Goal: Task Accomplishment & Management: Manage account settings

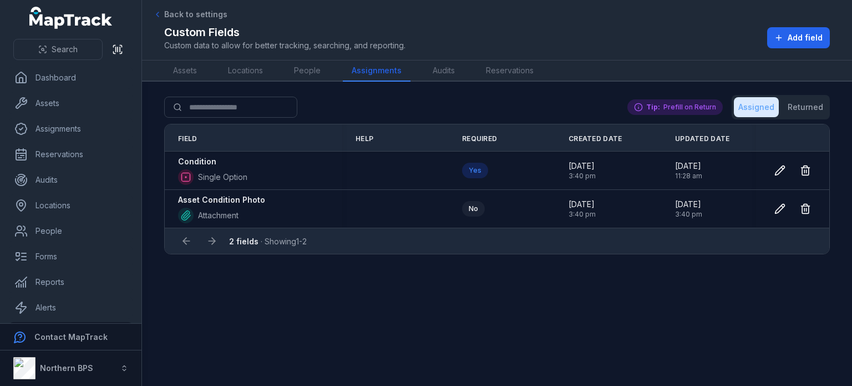
scroll to position [27, 0]
click at [200, 72] on link "Assets" at bounding box center [185, 70] width 42 height 21
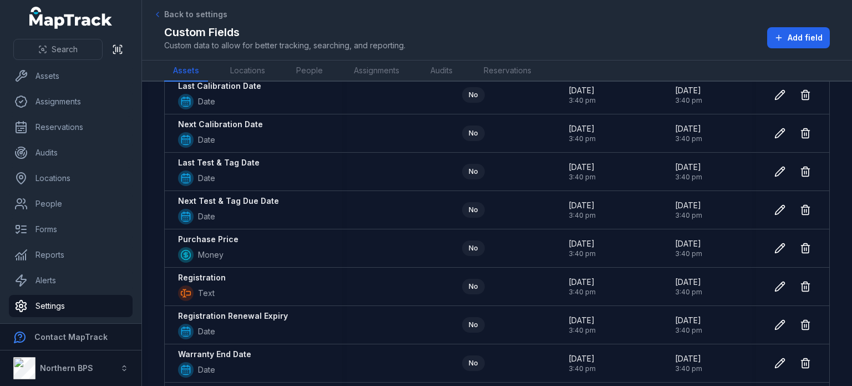
scroll to position [333, 0]
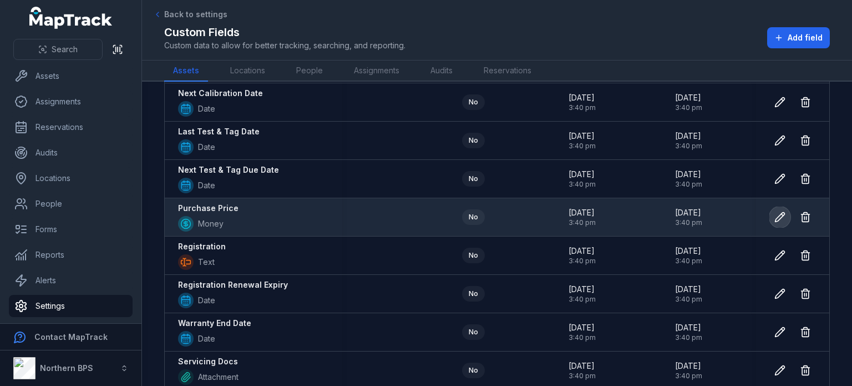
click at [774, 218] on icon at bounding box center [779, 216] width 11 height 11
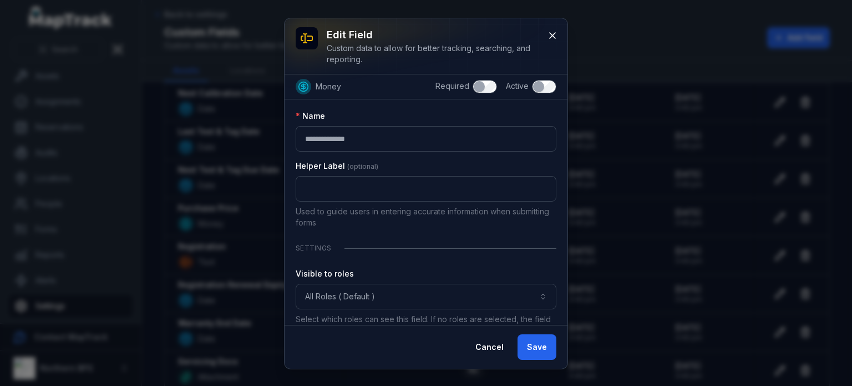
scroll to position [21, 0]
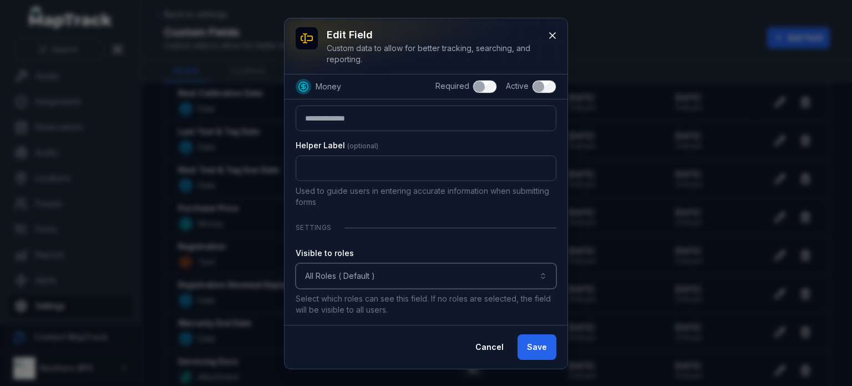
click at [448, 278] on button "All Roles ( Default )" at bounding box center [426, 276] width 261 height 26
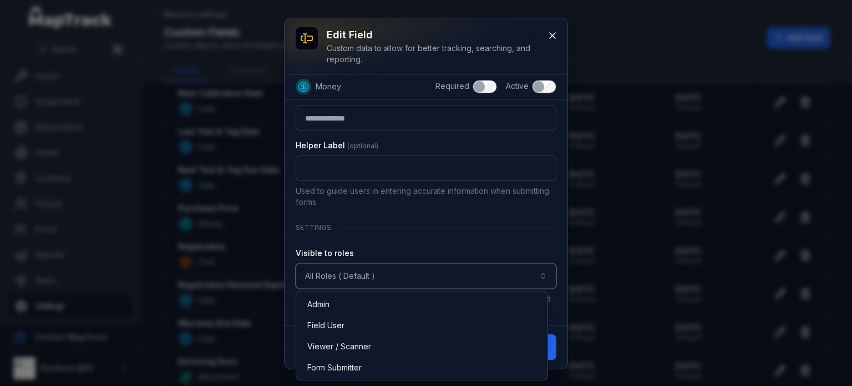
click at [448, 278] on button "All Roles ( Default )" at bounding box center [426, 276] width 261 height 26
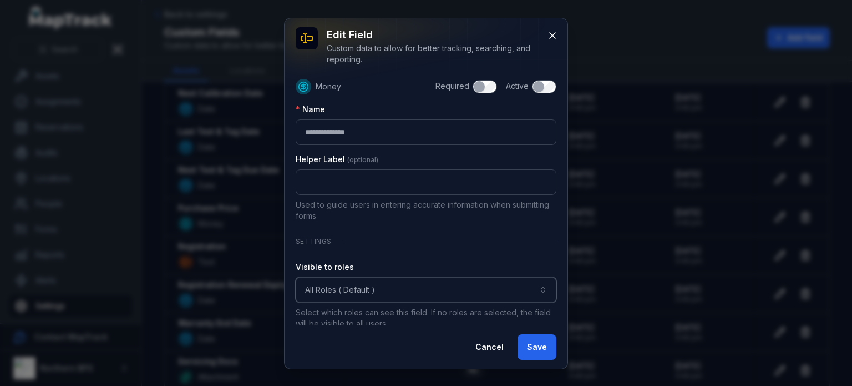
scroll to position [0, 0]
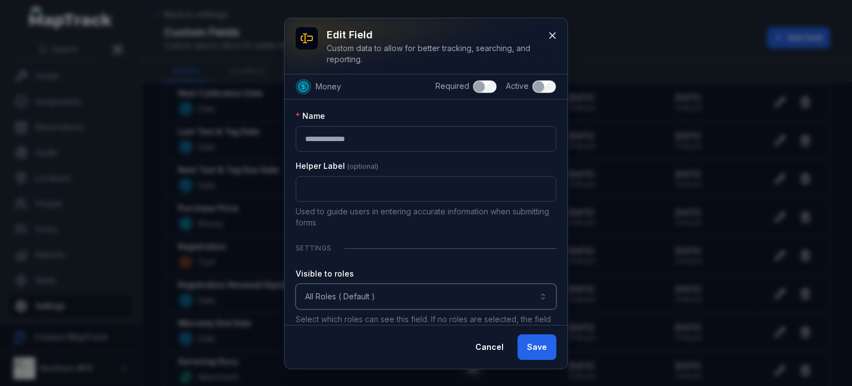
click at [473, 301] on button "All Roles ( Default )" at bounding box center [426, 296] width 261 height 26
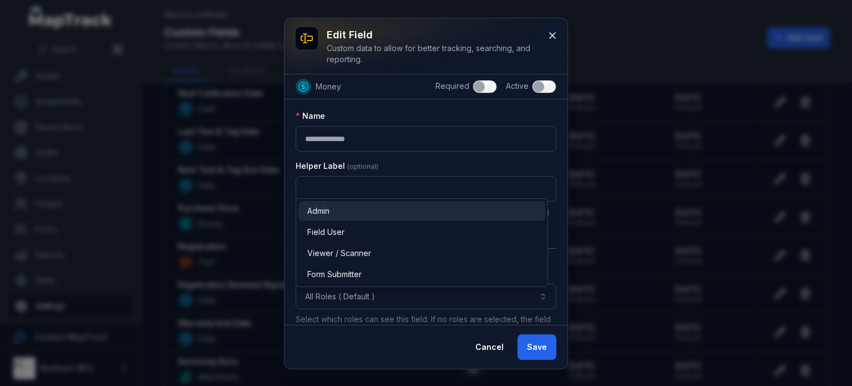
click at [445, 216] on div "Admin" at bounding box center [421, 210] width 229 height 11
click at [539, 355] on div "**********" at bounding box center [426, 193] width 283 height 350
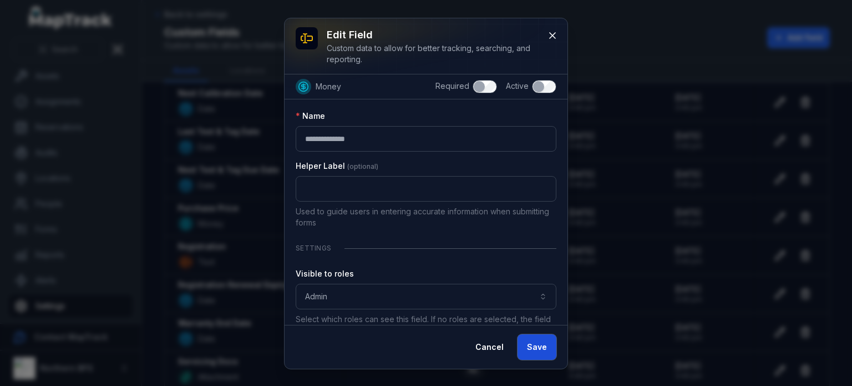
click at [541, 348] on button "Save" at bounding box center [537, 347] width 39 height 26
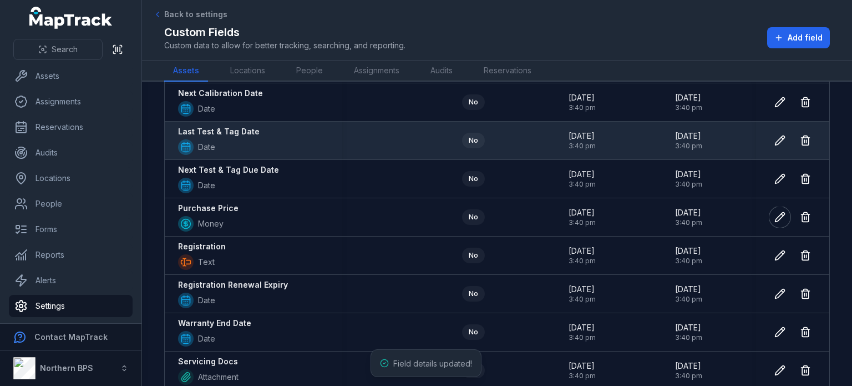
scroll to position [388, 0]
